Goal: Check status: Check status

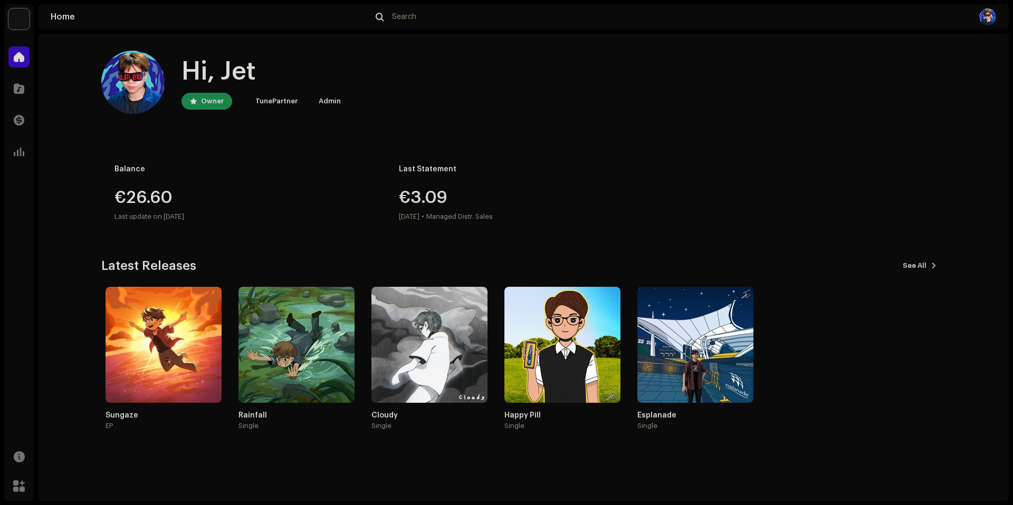
click at [656, 414] on div "Esplanade" at bounding box center [695, 416] width 116 height 8
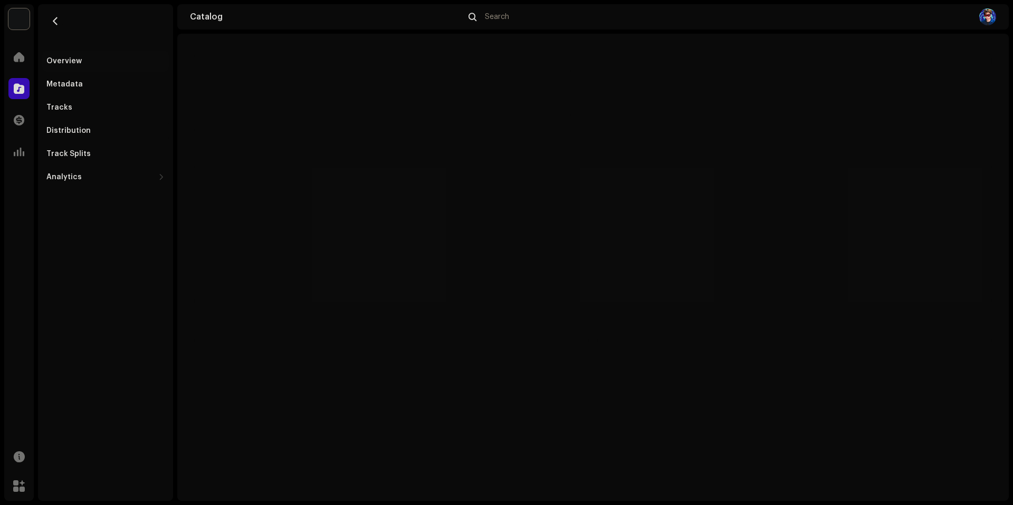
click at [71, 129] on div "Distribution" at bounding box center [68, 131] width 44 height 8
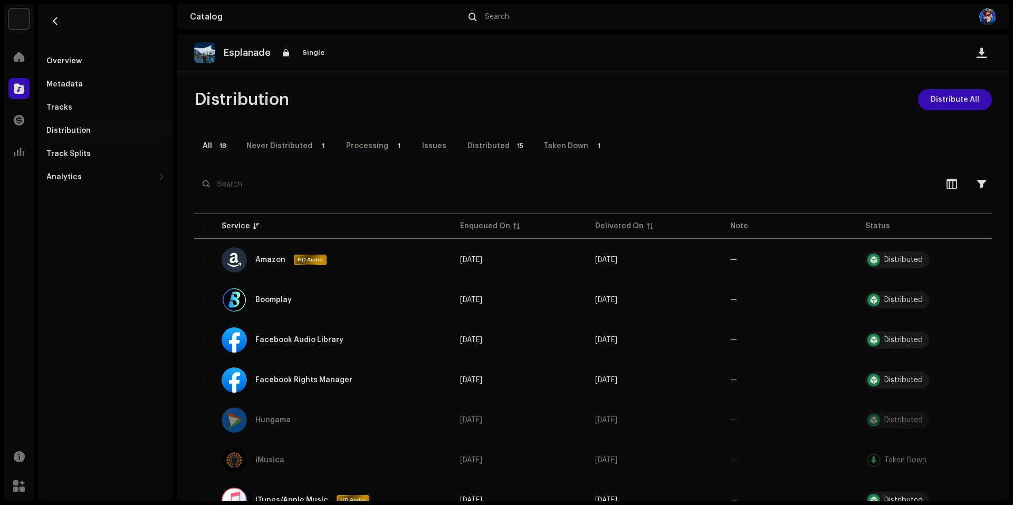
click at [370, 138] on div "Processing" at bounding box center [367, 146] width 42 height 21
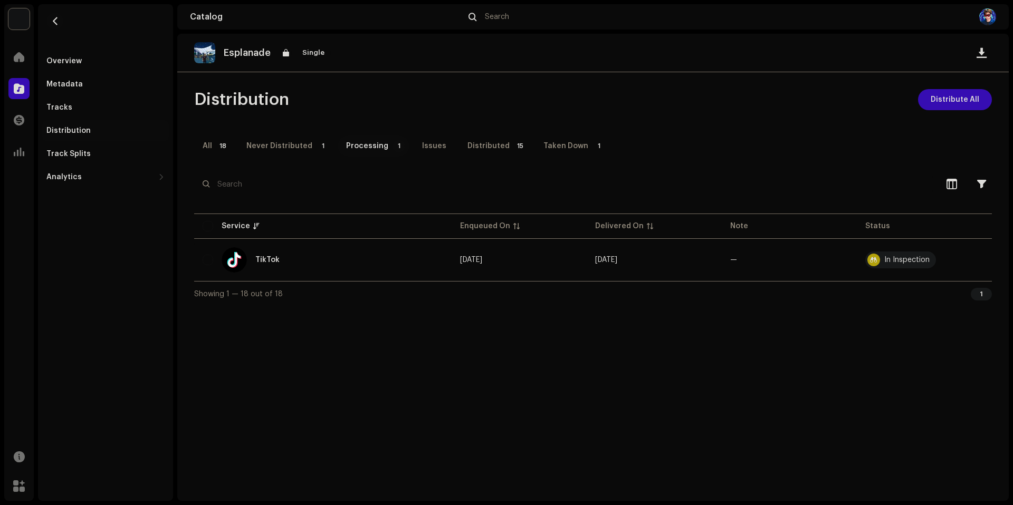
click at [62, 21] on button "button" at bounding box center [54, 21] width 17 height 17
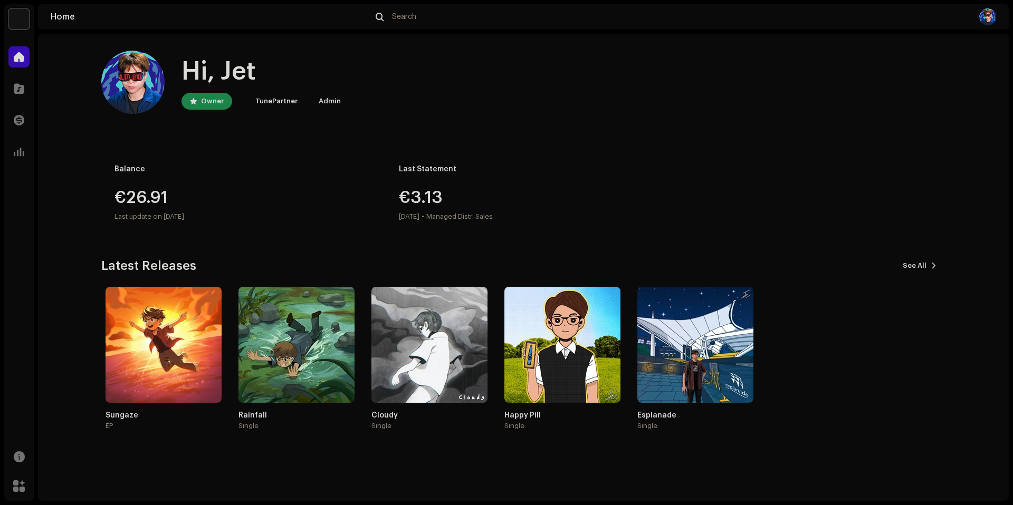
click at [116, 408] on div "Sungaze EP" at bounding box center [164, 359] width 116 height 144
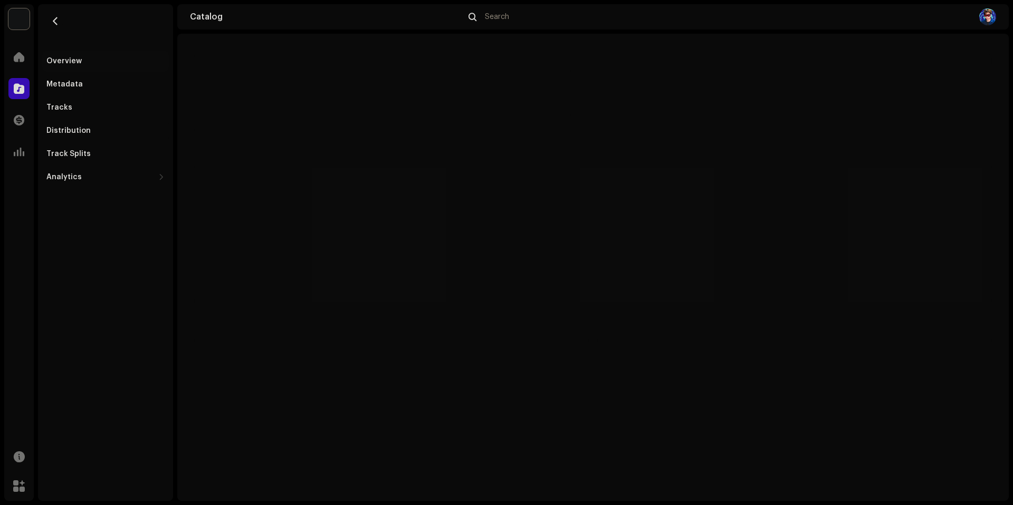
click at [63, 131] on div "Distribution" at bounding box center [68, 131] width 44 height 8
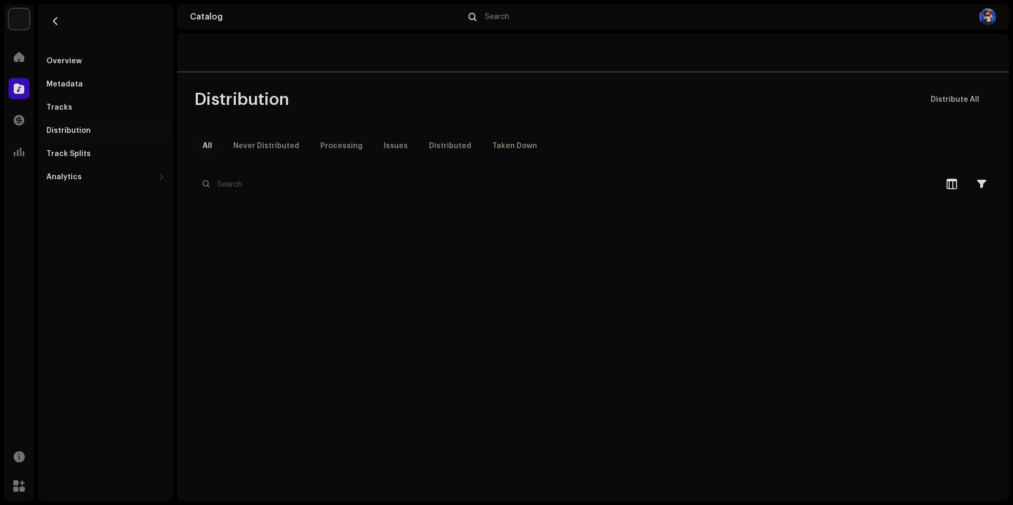
click at [429, 142] on div "Distributed" at bounding box center [450, 146] width 42 height 21
click at [272, 141] on div "Never Distributed" at bounding box center [266, 146] width 66 height 21
click at [216, 143] on p-tab "All" at bounding box center [207, 146] width 26 height 21
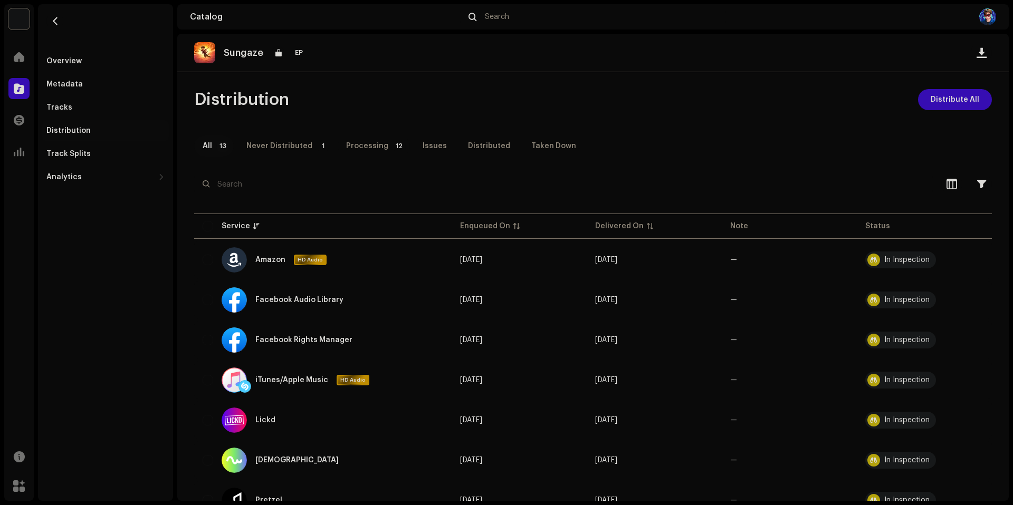
click at [356, 142] on div "Processing" at bounding box center [367, 146] width 42 height 21
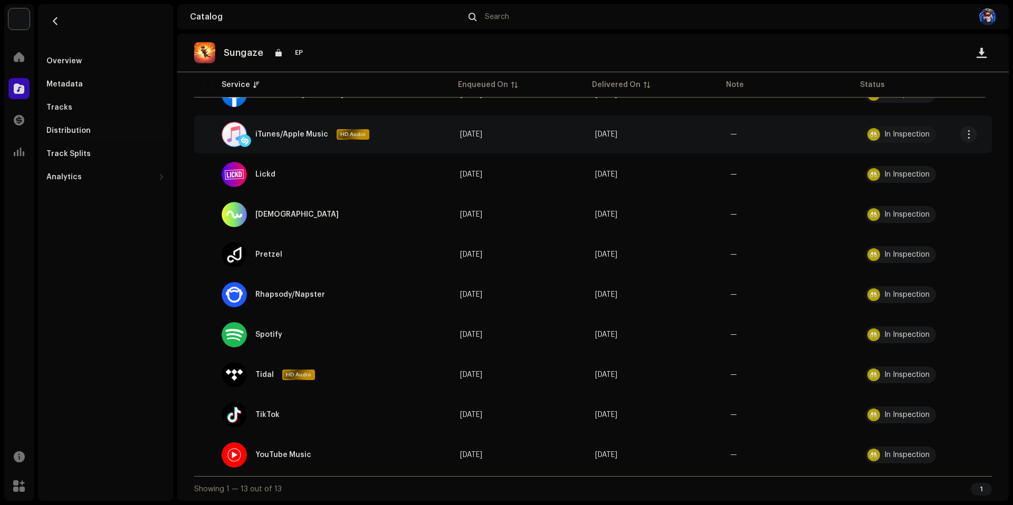
scroll to position [249, 0]
